Goal: Task Accomplishment & Management: Use online tool/utility

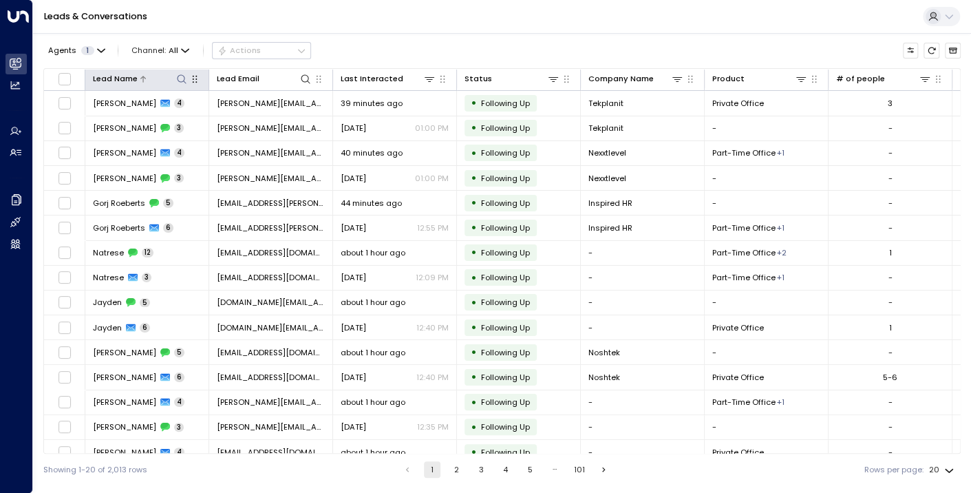
click at [139, 76] on icon at bounding box center [143, 79] width 8 height 8
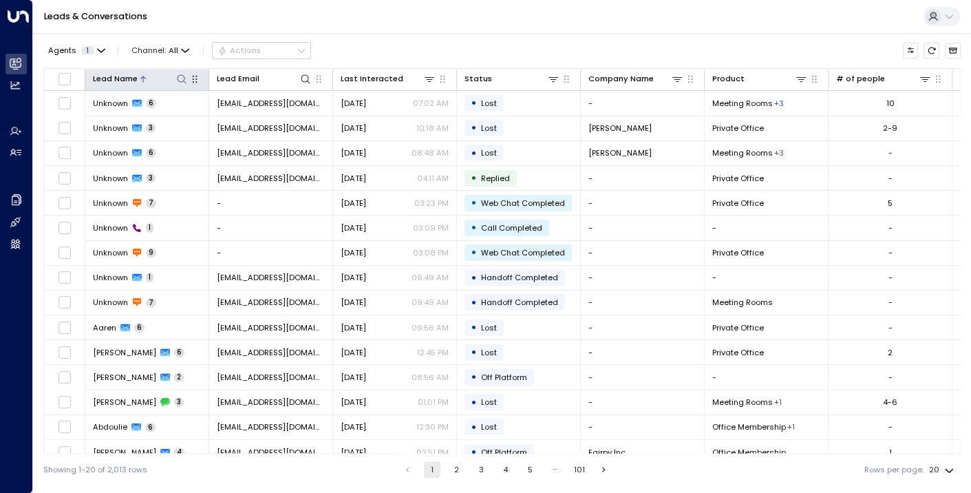
click at [139, 76] on icon at bounding box center [143, 79] width 8 height 8
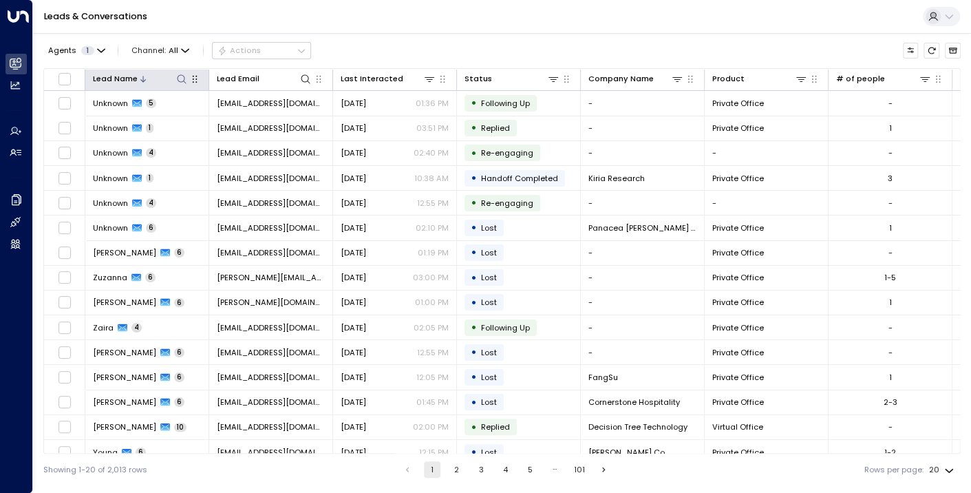
click at [180, 82] on icon at bounding box center [181, 79] width 11 height 11
type input "******"
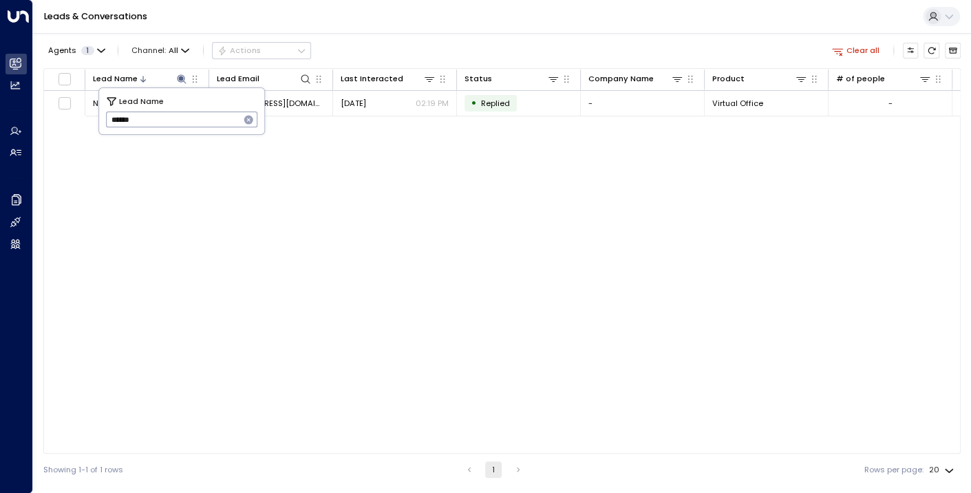
click at [218, 211] on div "Lead Name Lead Email Last Interacted Status Company Name Product # of people AI…" at bounding box center [501, 260] width 917 height 385
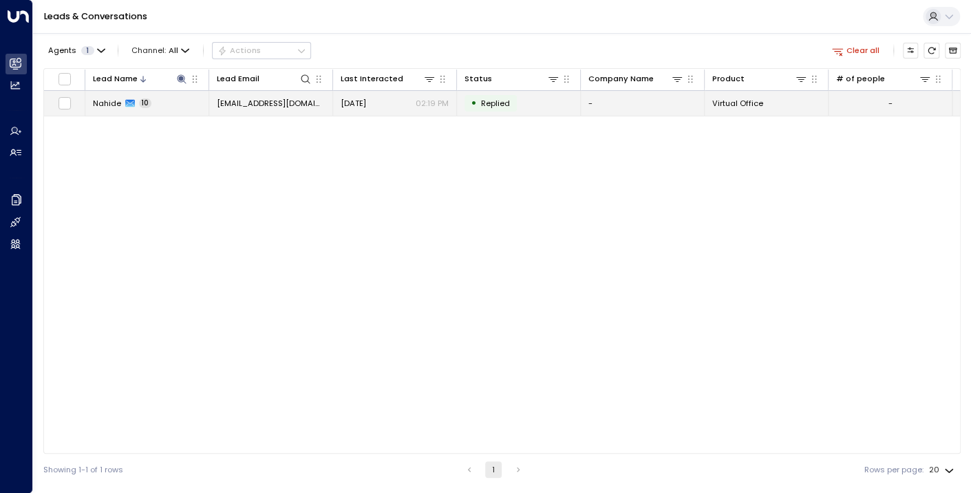
click at [108, 100] on span "Nahide" at bounding box center [107, 103] width 28 height 11
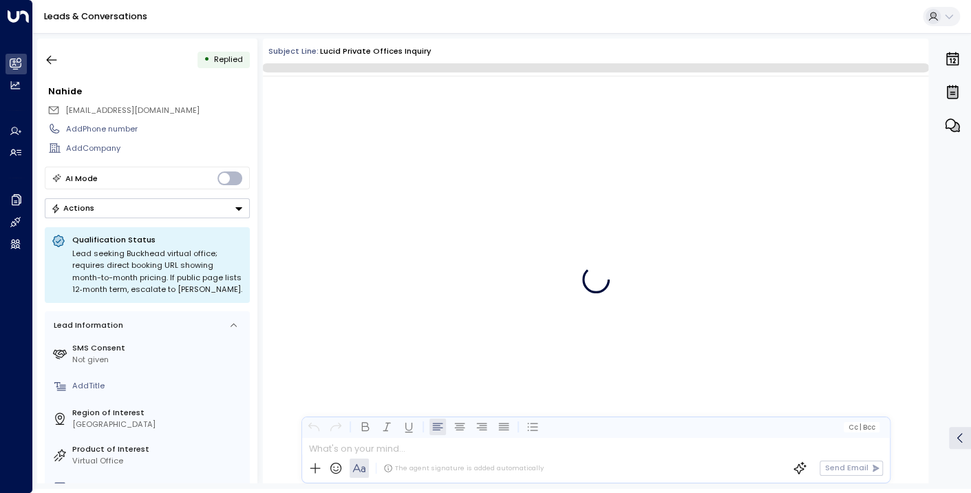
scroll to position [4247, 0]
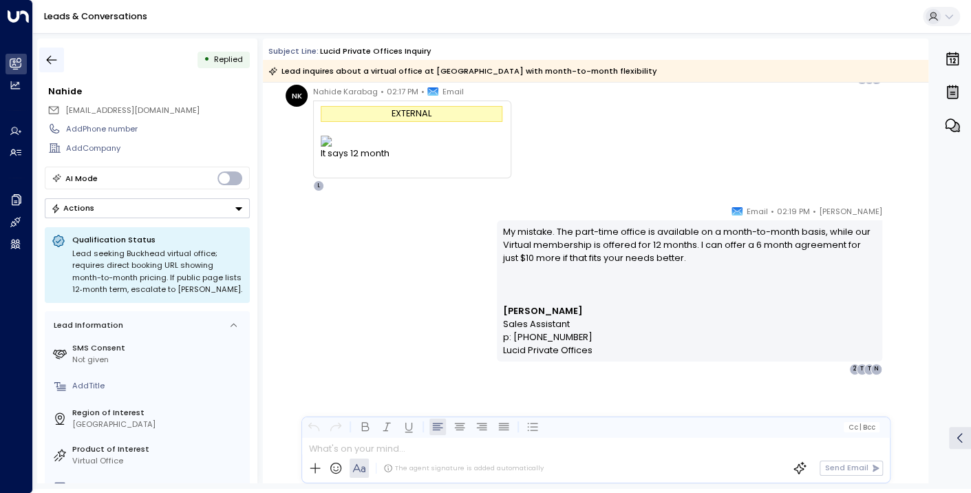
click at [50, 58] on icon "button" at bounding box center [52, 60] width 14 height 14
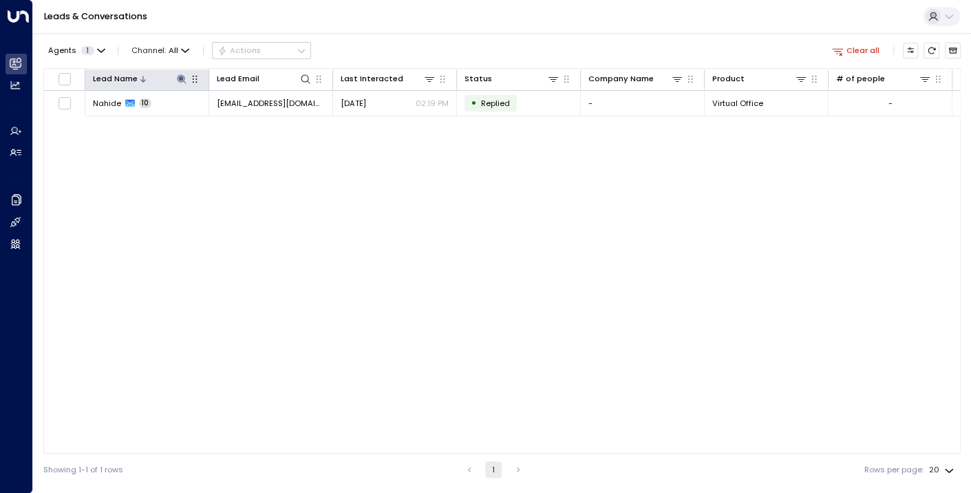
click at [178, 83] on icon at bounding box center [181, 79] width 11 height 11
click at [247, 119] on icon "button" at bounding box center [248, 120] width 9 height 9
